Goal: Task Accomplishment & Management: Manage account settings

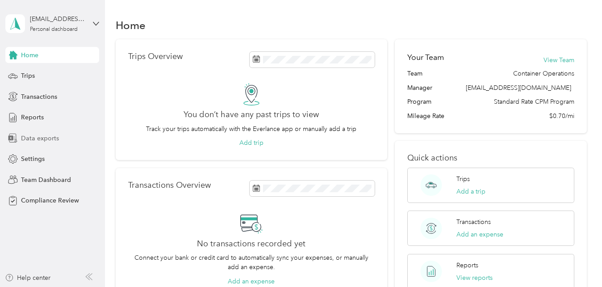
click at [50, 140] on span "Data exports" at bounding box center [40, 137] width 38 height 9
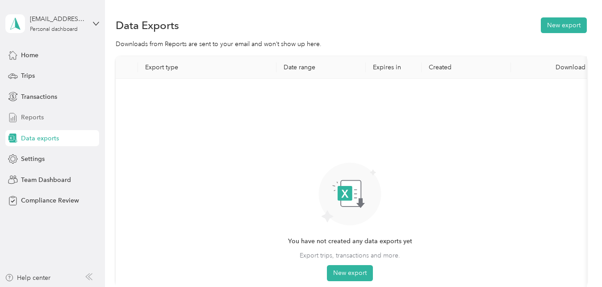
click at [39, 119] on span "Reports" at bounding box center [32, 116] width 23 height 9
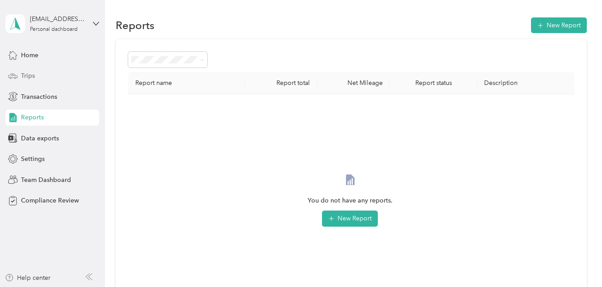
click at [33, 74] on span "Trips" at bounding box center [28, 75] width 14 height 9
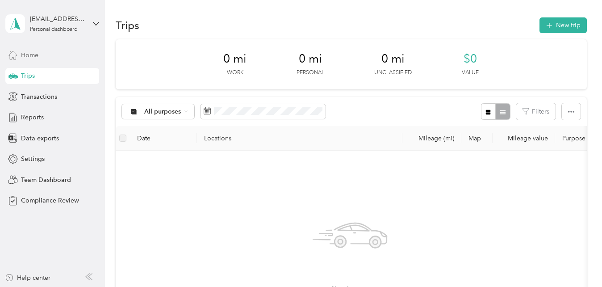
click at [34, 59] on span "Home" at bounding box center [29, 54] width 17 height 9
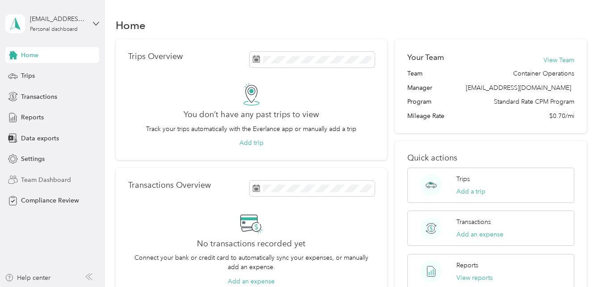
click at [40, 178] on span "Team Dashboard" at bounding box center [46, 179] width 50 height 9
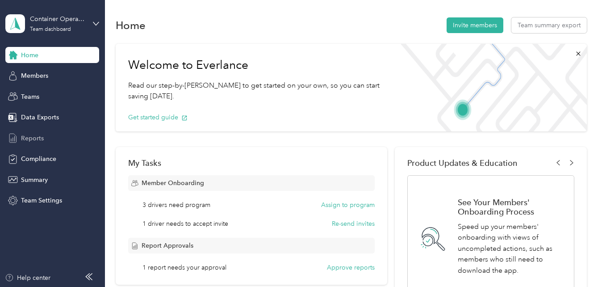
click at [42, 138] on span "Reports" at bounding box center [32, 137] width 23 height 9
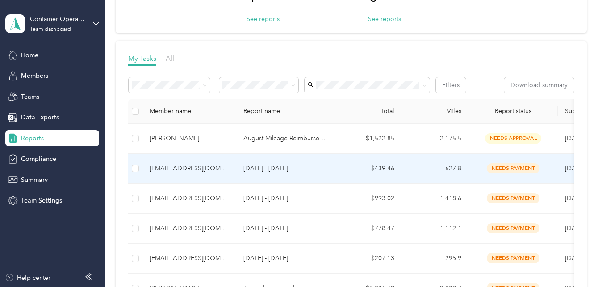
scroll to position [89, 0]
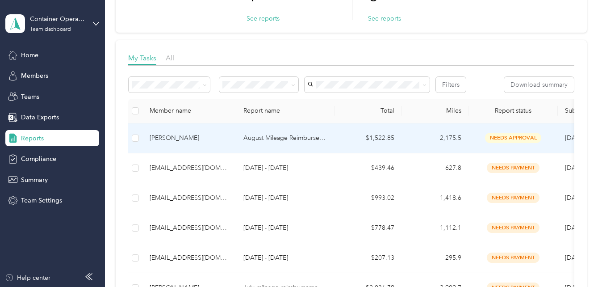
click at [298, 139] on p "August Mileage Reimbursement" at bounding box center [285, 138] width 84 height 10
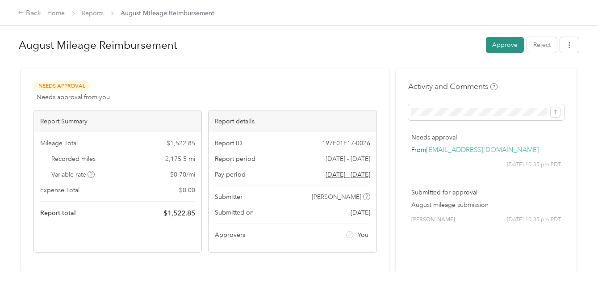
click at [495, 41] on button "Approve" at bounding box center [505, 45] width 38 height 16
